Goal: Transaction & Acquisition: Purchase product/service

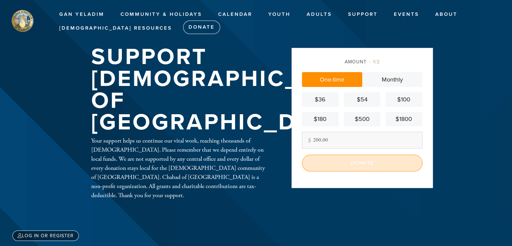
type input "200.00"
click at [358, 167] on input "Donate" at bounding box center [362, 163] width 121 height 17
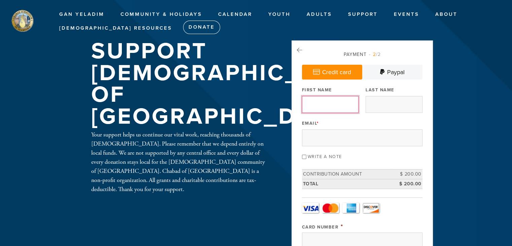
click at [320, 104] on input "First Name" at bounding box center [330, 104] width 57 height 17
type input "[PERSON_NAME]"
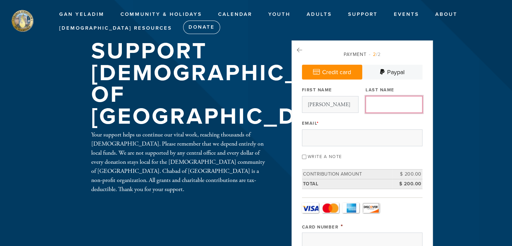
click at [380, 106] on input "Last Name" at bounding box center [394, 104] width 57 height 17
type input "Brown"
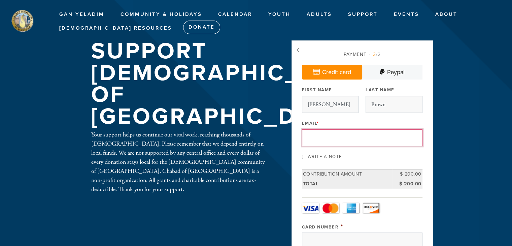
click at [356, 135] on input "Email *" at bounding box center [362, 137] width 121 height 17
type input "[EMAIL_ADDRESS][DOMAIN_NAME]"
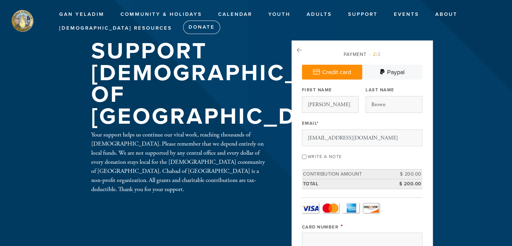
type input "Capri"
type input "[STREET_ADDRESS]"
type input "LYNCHBURG"
type input "United States"
type input "VA"
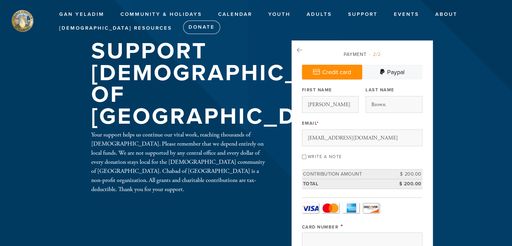
type input "24503"
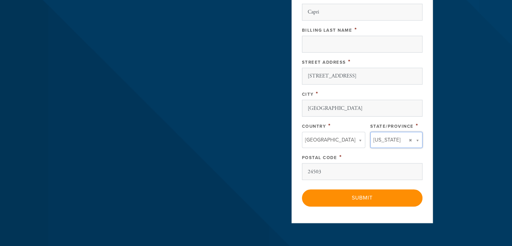
type input "VA"
type input "United States"
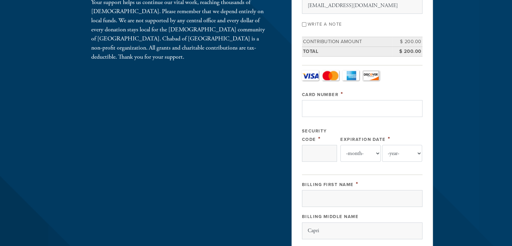
scroll to position [122, 0]
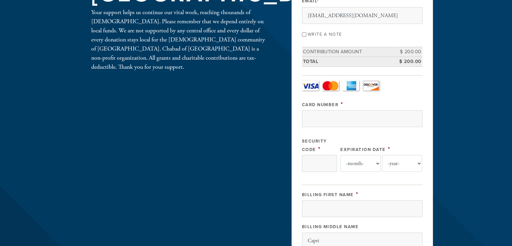
click at [305, 32] on input "Write a note" at bounding box center [304, 34] width 4 height 4
checkbox input "true"
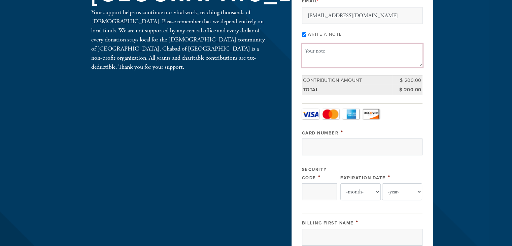
click at [317, 50] on textarea "Message or dedication" at bounding box center [362, 55] width 121 height 23
type textarea "Happy New Year 5786"
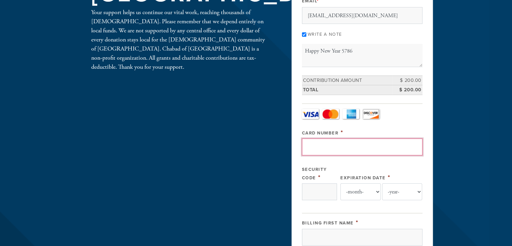
click at [319, 143] on input "Card Number" at bounding box center [362, 146] width 121 height 17
type input "4468312051094320"
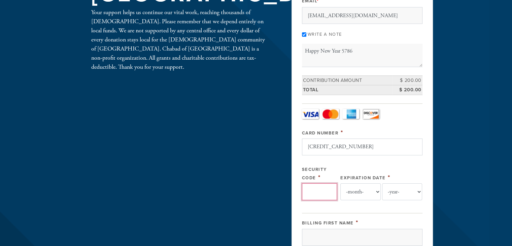
type input "251"
select select "4"
select select "2026"
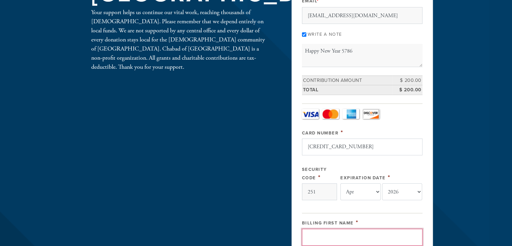
type input "Nicole"
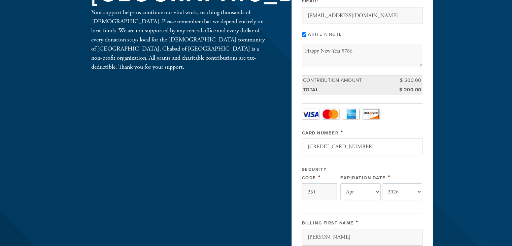
type input "Gentry"
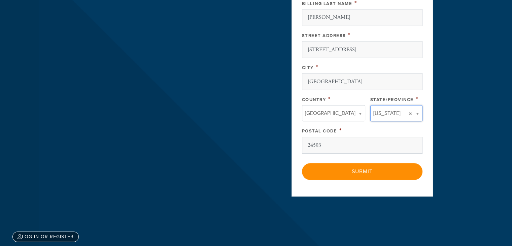
scroll to position [425, 0]
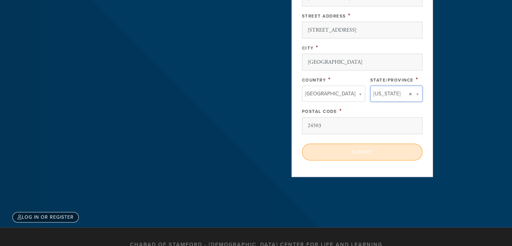
click at [368, 152] on input "Submit" at bounding box center [362, 151] width 121 height 17
